Goal: Information Seeking & Learning: Learn about a topic

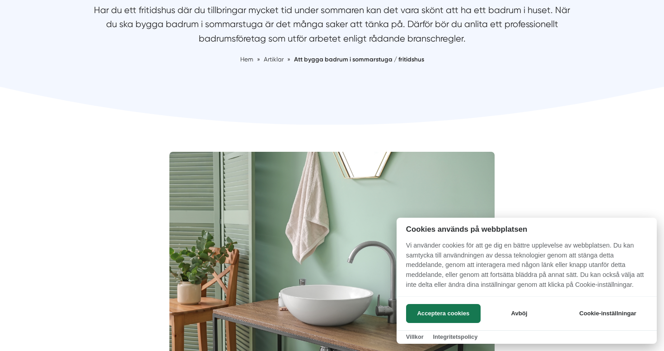
scroll to position [139, 0]
click at [451, 315] on button "Acceptera cookies" at bounding box center [443, 313] width 74 height 19
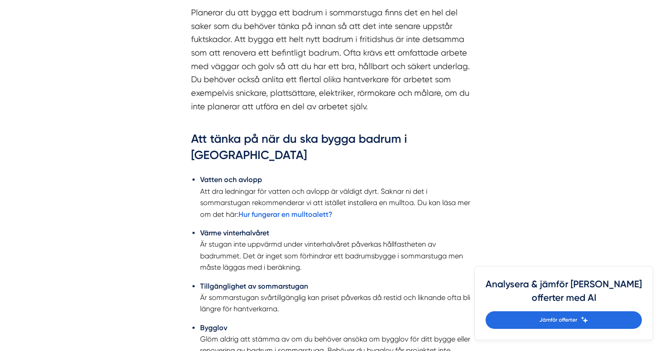
scroll to position [574, 0]
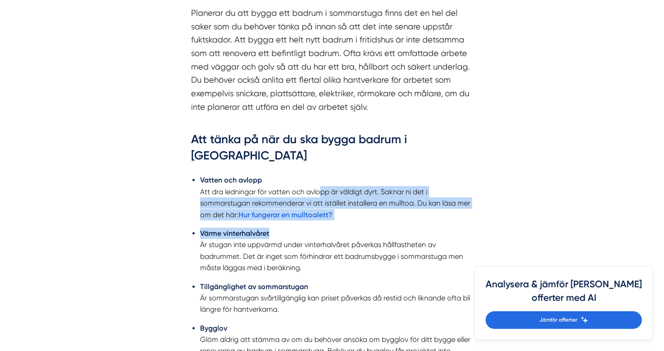
drag, startPoint x: 322, startPoint y: 180, endPoint x: 397, endPoint y: 223, distance: 87.0
click at [397, 223] on ul "Vatten och avlopp Att dra ledningar för vatten och avlopp är väldigt dyrt. Sakn…" at bounding box center [332, 273] width 282 height 210
click at [397, 228] on li "Värme vinterhalvåret Är stugan inte uppvärmd under vinterhalvåret påverkas håll…" at bounding box center [336, 251] width 273 height 46
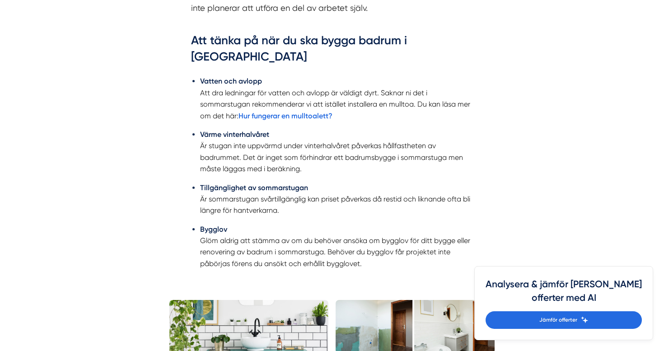
scroll to position [675, 0]
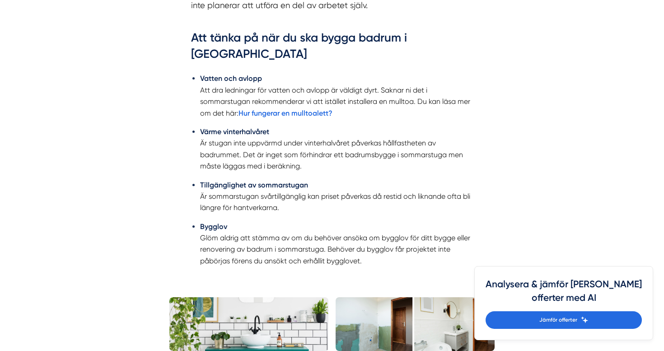
drag, startPoint x: 290, startPoint y: 132, endPoint x: 349, endPoint y: 162, distance: 66.0
click at [349, 162] on li "Värme vinterhalvåret Är stugan inte uppvärmd under vinterhalvåret påverkas håll…" at bounding box center [336, 149] width 273 height 46
drag, startPoint x: 349, startPoint y: 162, endPoint x: 293, endPoint y: 121, distance: 69.3
click at [293, 126] on li "Värme vinterhalvåret Är stugan inte uppvärmd under vinterhalvåret påverkas håll…" at bounding box center [336, 149] width 273 height 46
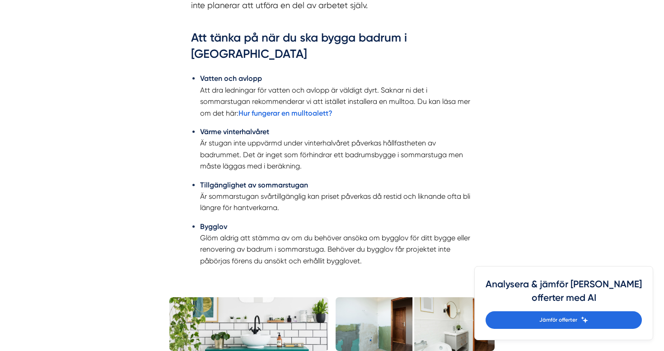
click at [293, 126] on li "Värme vinterhalvåret Är stugan inte uppvärmd under vinterhalvåret påverkas håll…" at bounding box center [336, 149] width 273 height 46
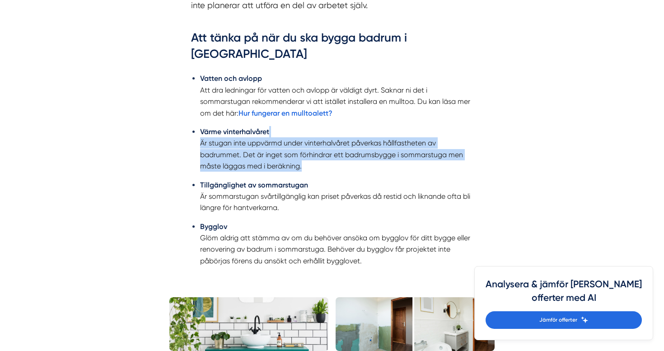
drag, startPoint x: 293, startPoint y: 121, endPoint x: 356, endPoint y: 164, distance: 76.6
click at [356, 164] on li "Värme vinterhalvåret Är stugan inte uppvärmd under vinterhalvåret påverkas håll…" at bounding box center [336, 149] width 273 height 46
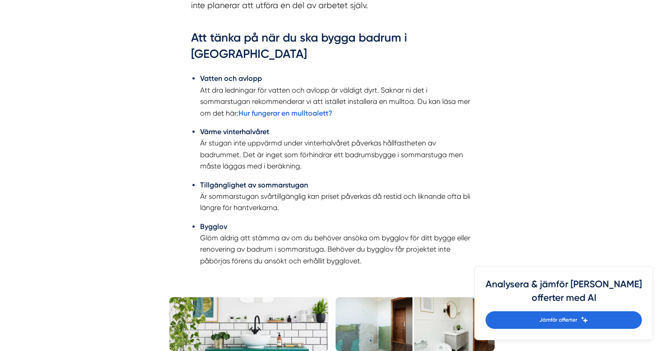
drag, startPoint x: 356, startPoint y: 164, endPoint x: 301, endPoint y: 124, distance: 67.9
click at [301, 126] on li "Värme vinterhalvåret Är stugan inte uppvärmd under vinterhalvåret påverkas håll…" at bounding box center [336, 149] width 273 height 46
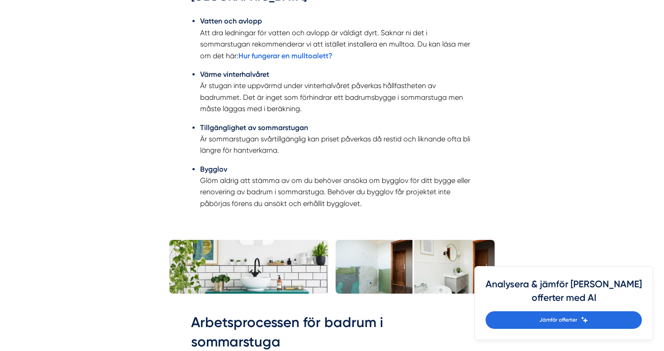
scroll to position [733, 0]
drag, startPoint x: 285, startPoint y: 120, endPoint x: 322, endPoint y: 149, distance: 47.0
click at [322, 149] on li "Tillgänglighet av sommarstugan Är sommarstugan svårtillgänglig kan priset påver…" at bounding box center [336, 139] width 273 height 34
drag, startPoint x: 318, startPoint y: 147, endPoint x: 269, endPoint y: 119, distance: 56.4
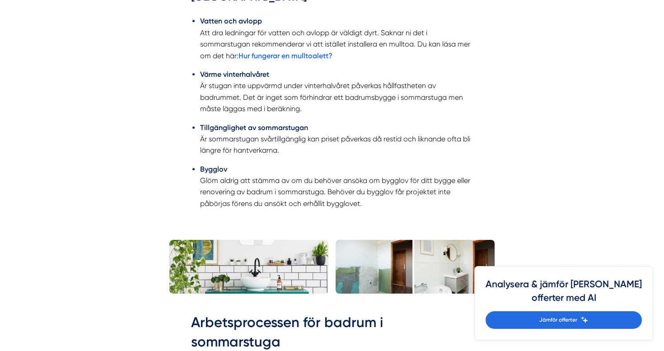
click at [269, 122] on li "Tillgänglighet av sommarstugan Är sommarstugan svårtillgänglig kan priset påver…" at bounding box center [336, 139] width 273 height 34
click at [269, 123] on strong "Tillgänglighet av sommarstugan" at bounding box center [254, 127] width 108 height 9
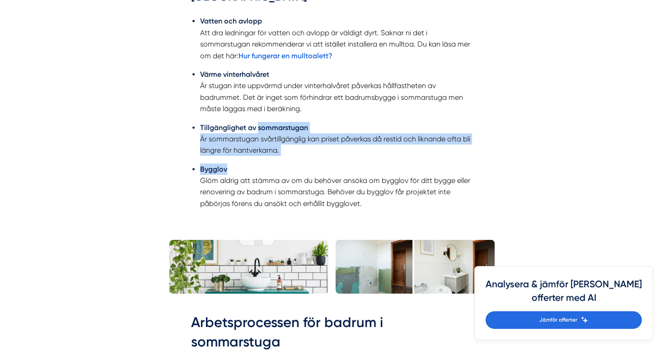
drag, startPoint x: 269, startPoint y: 119, endPoint x: 329, endPoint y: 153, distance: 68.7
click at [329, 153] on ul "Vatten och avlopp Att dra ledningar för vatten och avlopp är väldigt dyrt. Sakn…" at bounding box center [332, 114] width 282 height 210
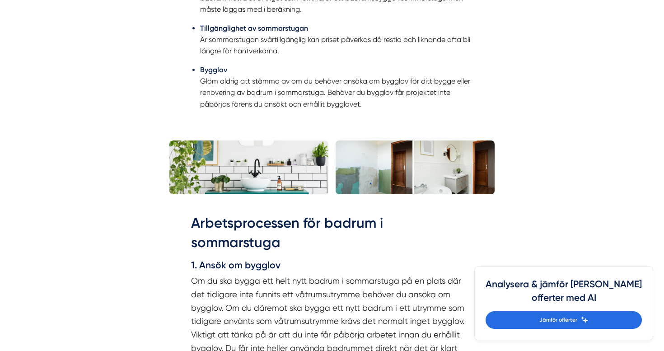
scroll to position [832, 0]
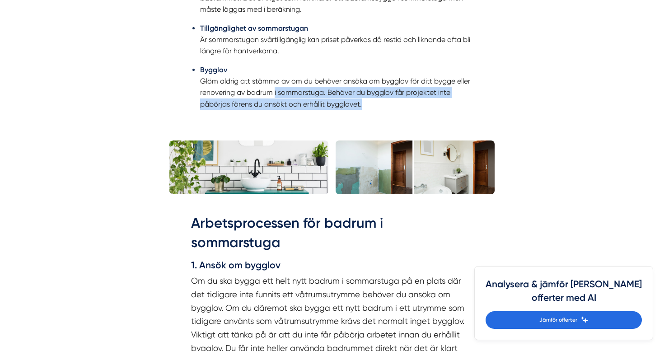
drag, startPoint x: 274, startPoint y: 84, endPoint x: 353, endPoint y: 107, distance: 81.6
click at [353, 107] on ul "Vatten och avlopp Att dra ledningar för vatten och avlopp är väldigt dyrt. Sakn…" at bounding box center [332, 15] width 282 height 210
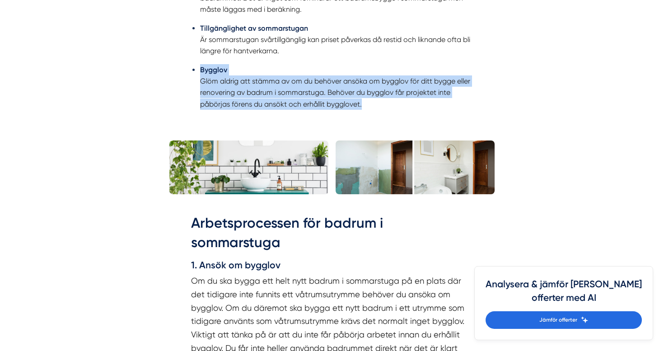
drag, startPoint x: 370, startPoint y: 104, endPoint x: 153, endPoint y: 60, distance: 221.3
drag, startPoint x: 153, startPoint y: 60, endPoint x: 370, endPoint y: 94, distance: 219.8
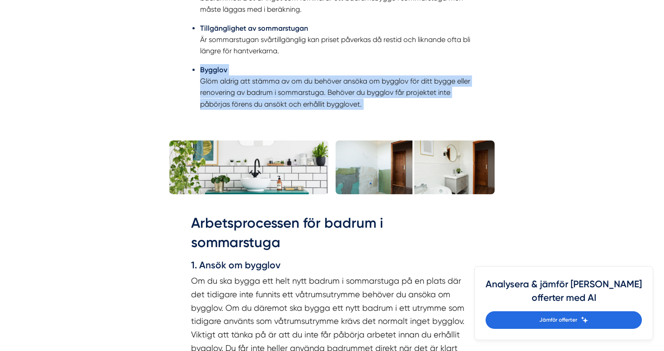
click at [370, 94] on li "Bygglov Glöm aldrig att stämma av om du behöver ansöka om bygglov för ditt bygg…" at bounding box center [336, 87] width 273 height 46
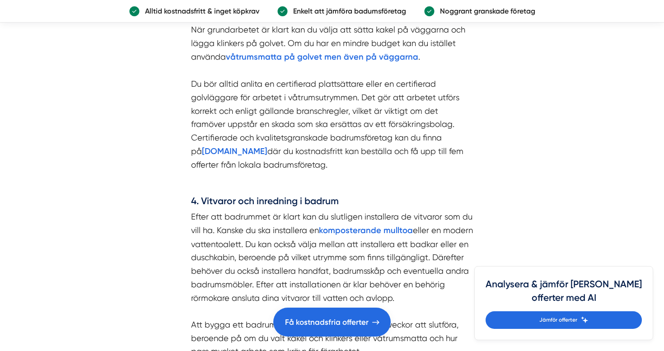
scroll to position [1484, 0]
